Goal: Information Seeking & Learning: Check status

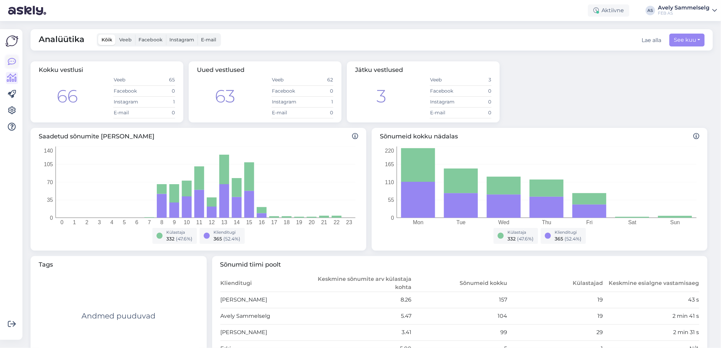
click at [15, 62] on icon at bounding box center [12, 62] width 8 height 8
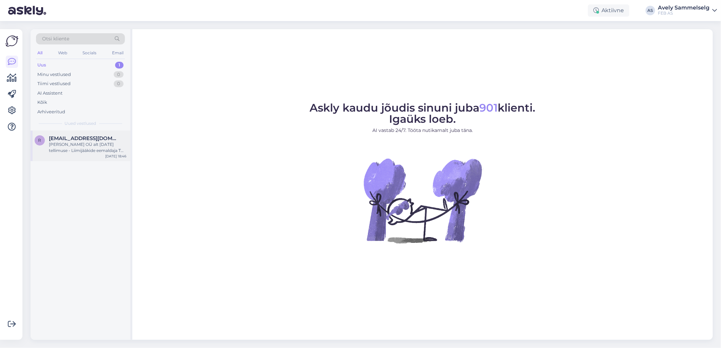
click at [80, 140] on span "[EMAIL_ADDRESS][DOMAIN_NAME]" at bounding box center [84, 138] width 71 height 6
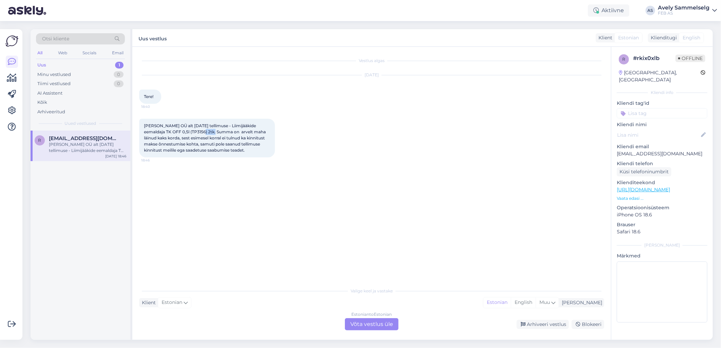
drag, startPoint x: 205, startPoint y: 131, endPoint x: 192, endPoint y: 130, distance: 13.3
click at [192, 130] on span "[PERSON_NAME] OÜ alt [DATE] tellimuse - Liimijääkide eemaldaja TK OFF 0,5l (TP3…" at bounding box center [205, 138] width 123 height 30
copy span "TP3156"
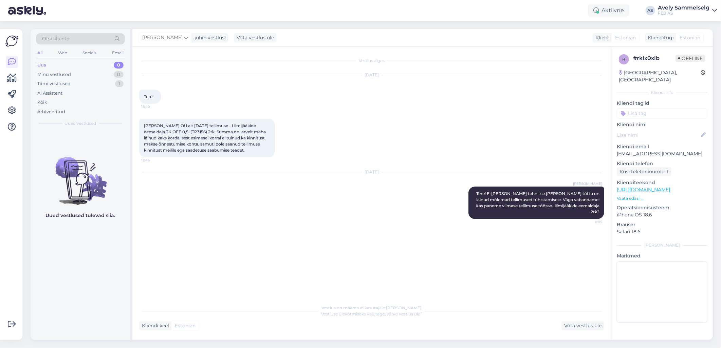
click at [320, 113] on div "[PERSON_NAME] OÜ alt [DATE] tellimuse - Liimijääkide eemaldaja TK OFF 0,5l (TP3…" at bounding box center [371, 138] width 465 height 54
click at [632, 187] on div "Klienditeekond [URL][DOMAIN_NAME] Vaata edasi ..." at bounding box center [662, 190] width 91 height 22
click at [632, 196] on p "Vaata edasi ..." at bounding box center [662, 199] width 91 height 6
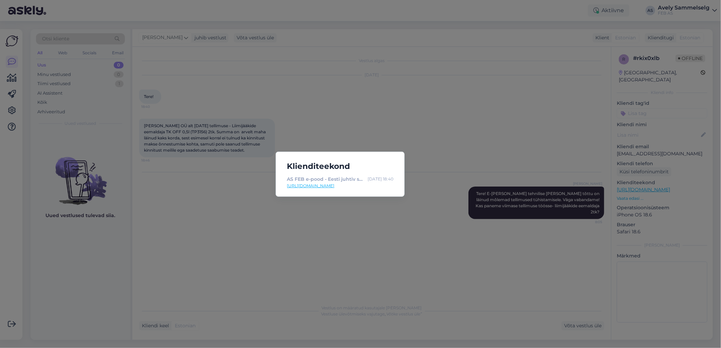
click at [471, 149] on div "Klienditeekond AS FEB e-pood - Eesti juhtiv sanitaartehnika müüja! [DATE] 18:40…" at bounding box center [360, 174] width 721 height 348
